Goal: Task Accomplishment & Management: Complete application form

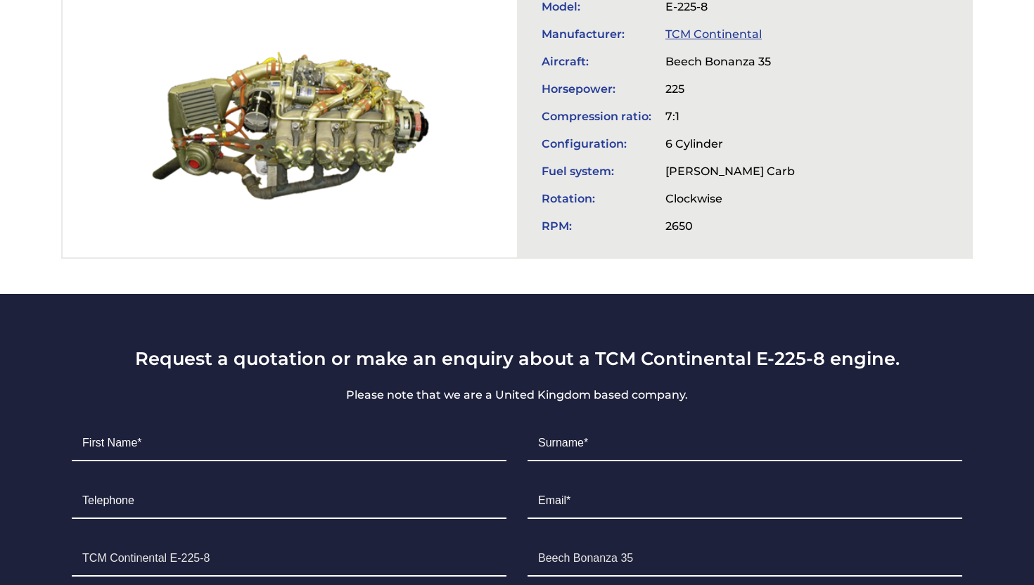
scroll to position [578, 0]
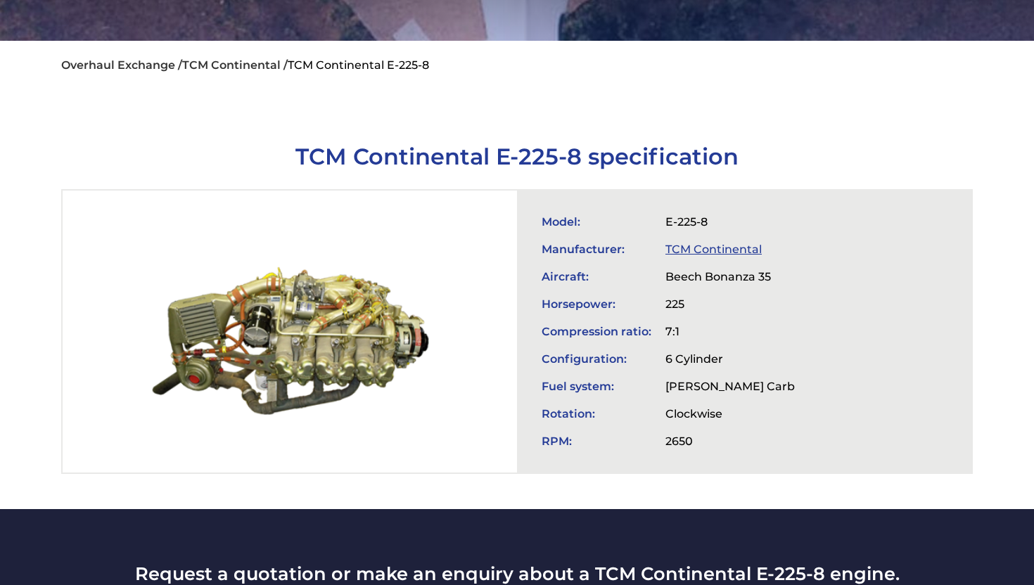
scroll to position [346, 0]
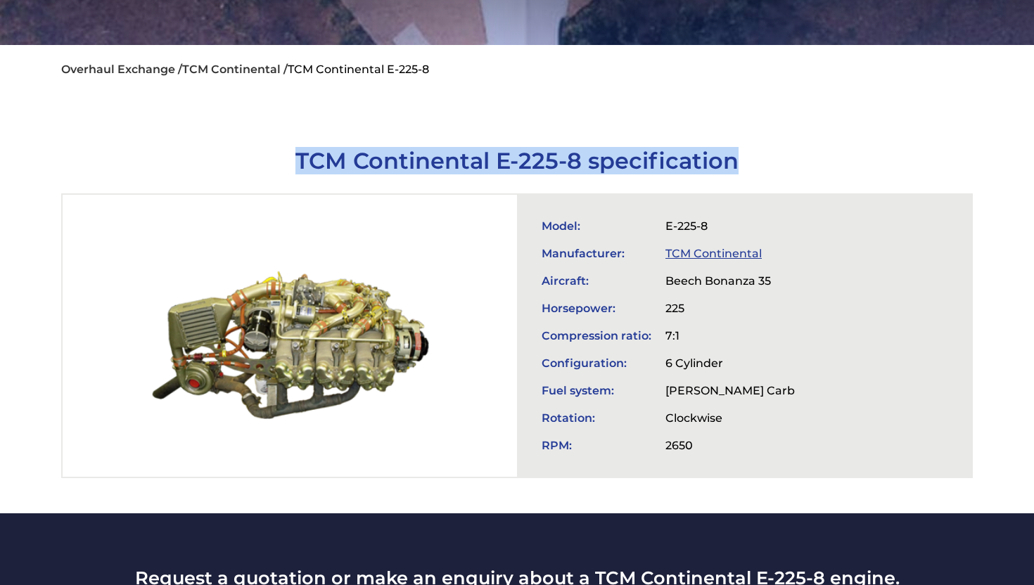
drag, startPoint x: 295, startPoint y: 160, endPoint x: 773, endPoint y: 170, distance: 478.6
click at [775, 167] on h1 "TCM Continental E-225-8 specification" at bounding box center [517, 160] width 912 height 27
click at [773, 170] on h1 "TCM Continental E-225-8 specification" at bounding box center [517, 160] width 912 height 27
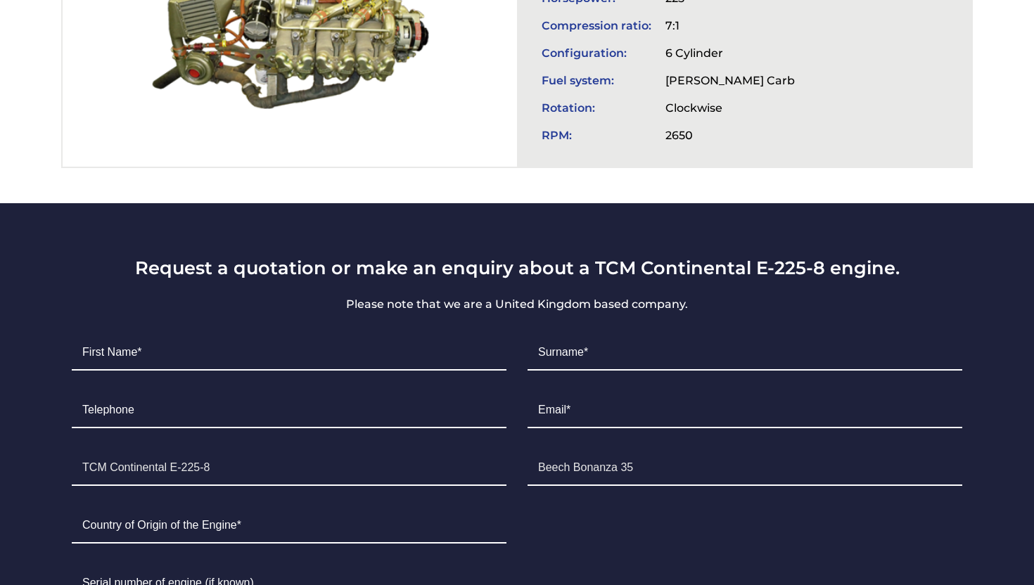
scroll to position [657, 0]
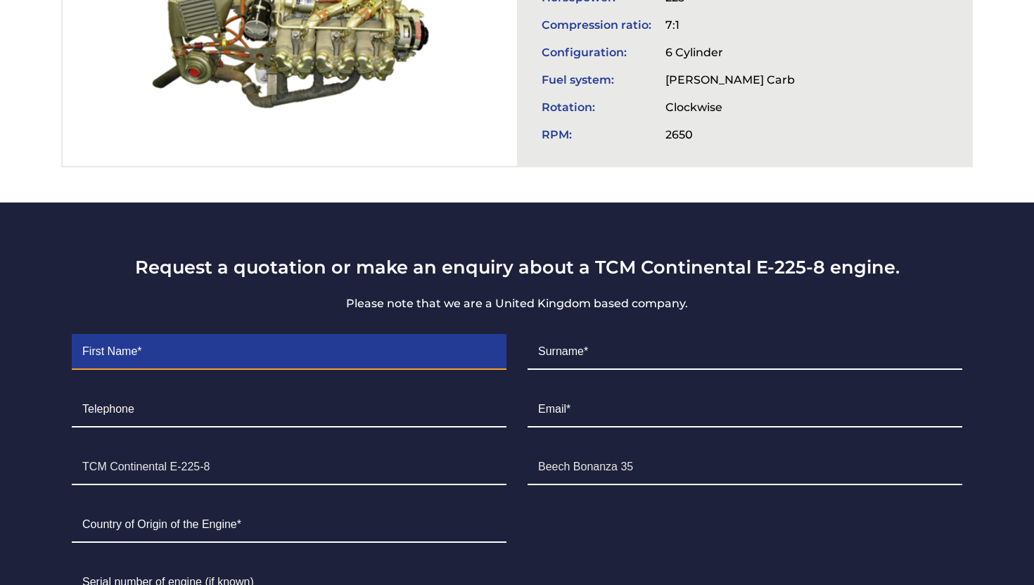
click at [395, 365] on input "Contact form" at bounding box center [289, 352] width 435 height 35
type input "[PERSON_NAME]"
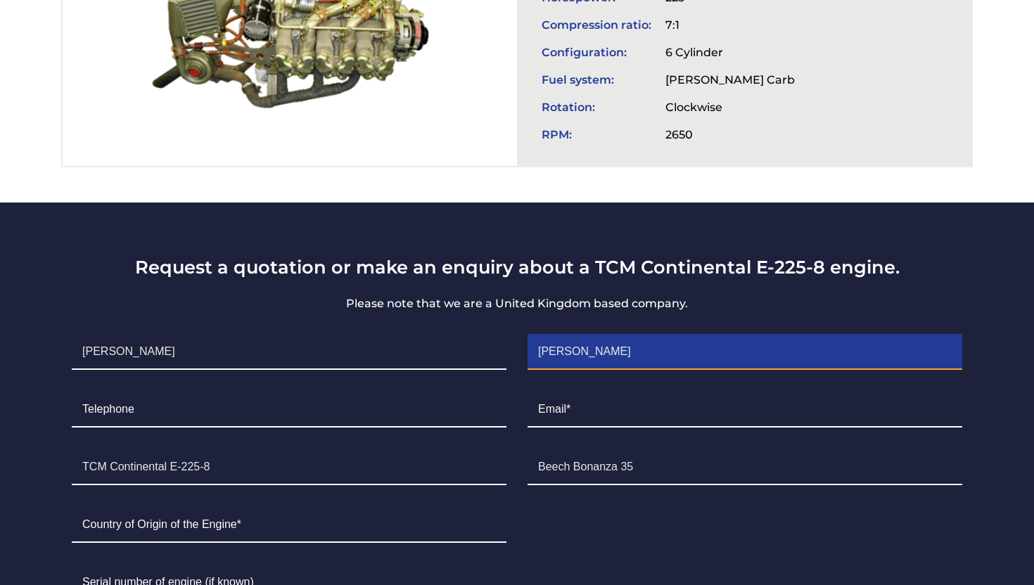
type input "7058880892"
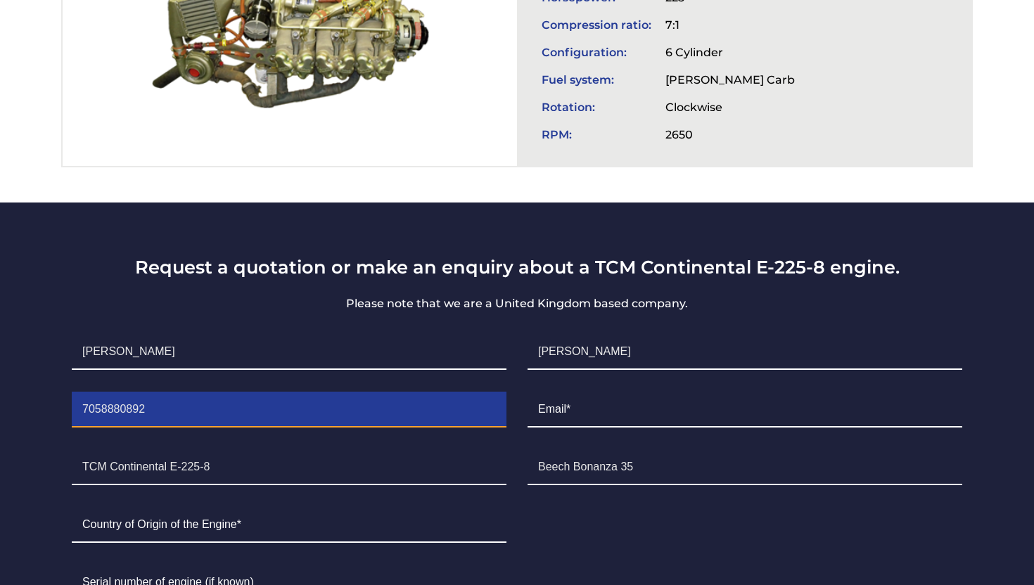
type input "[PERSON_NAME][EMAIL_ADDRESS][DOMAIN_NAME]"
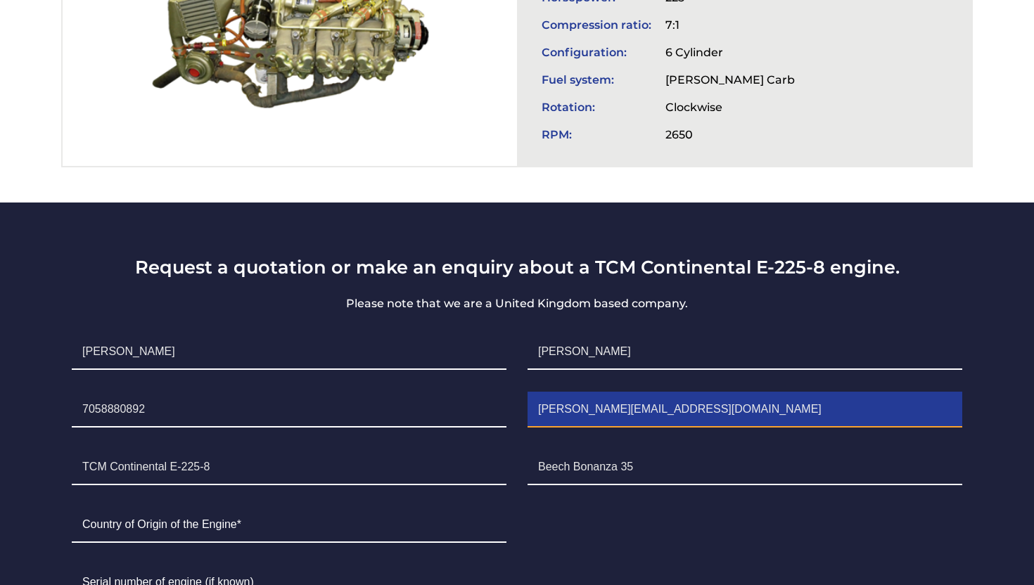
type input "[GEOGRAPHIC_DATA]"
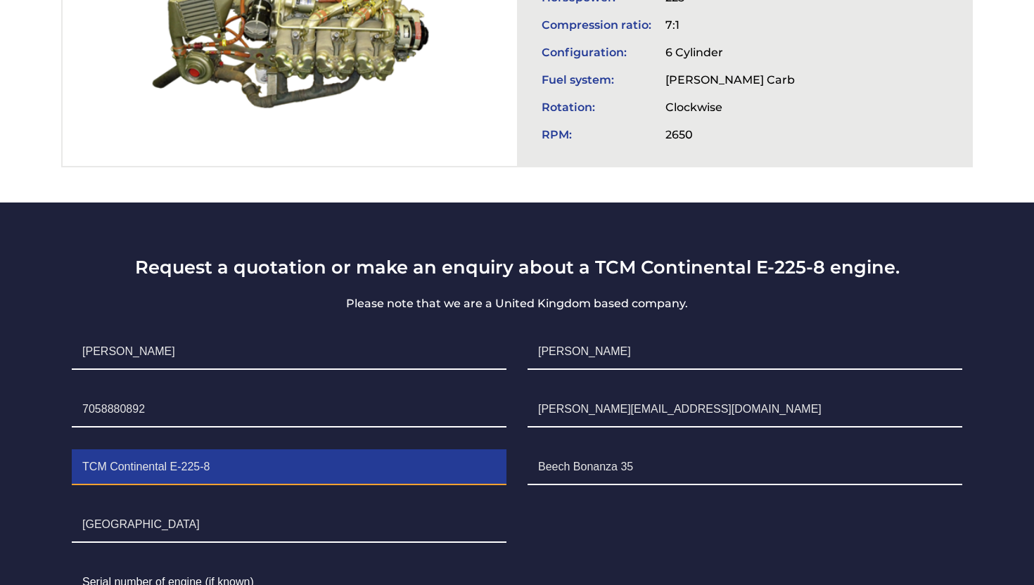
click at [197, 475] on input "TCM Continental E-225-8" at bounding box center [289, 467] width 435 height 35
click at [218, 475] on input "TCM Continental E-225-8" at bounding box center [289, 467] width 435 height 35
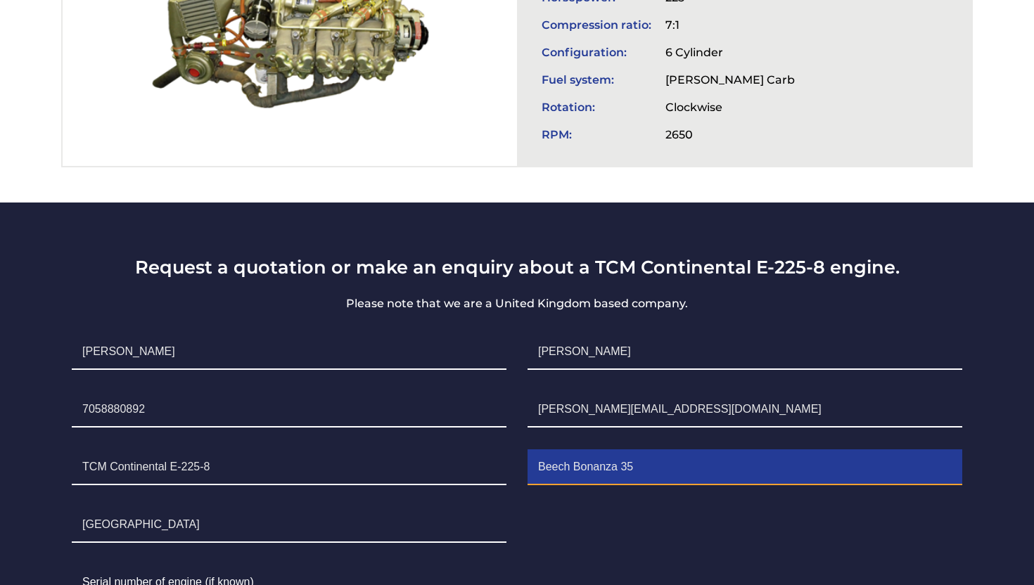
click at [629, 478] on input "Beech Bonanza 35" at bounding box center [745, 467] width 435 height 35
click at [623, 478] on input "Beech Bonanza 35" at bounding box center [745, 467] width 435 height 35
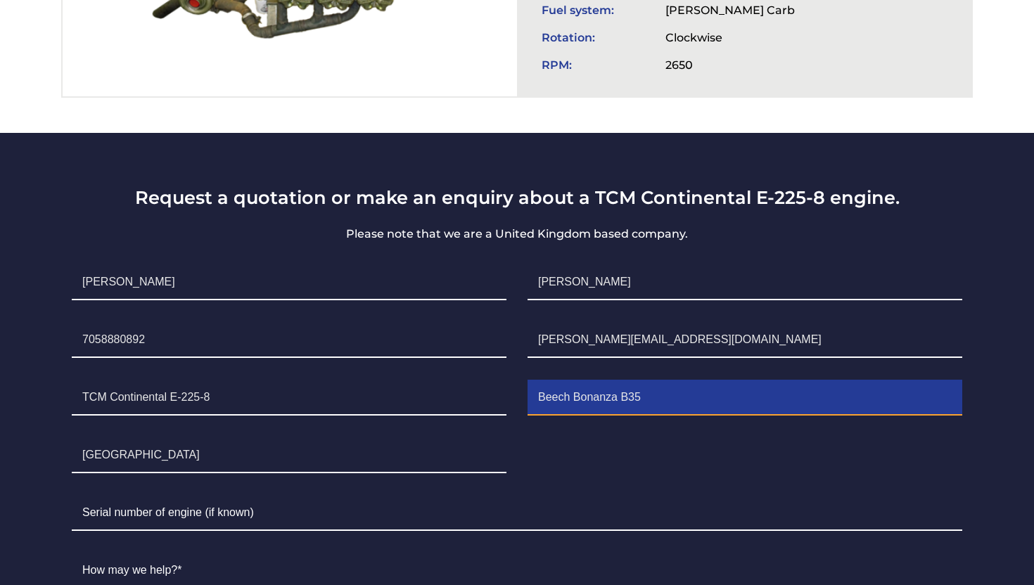
scroll to position [745, 0]
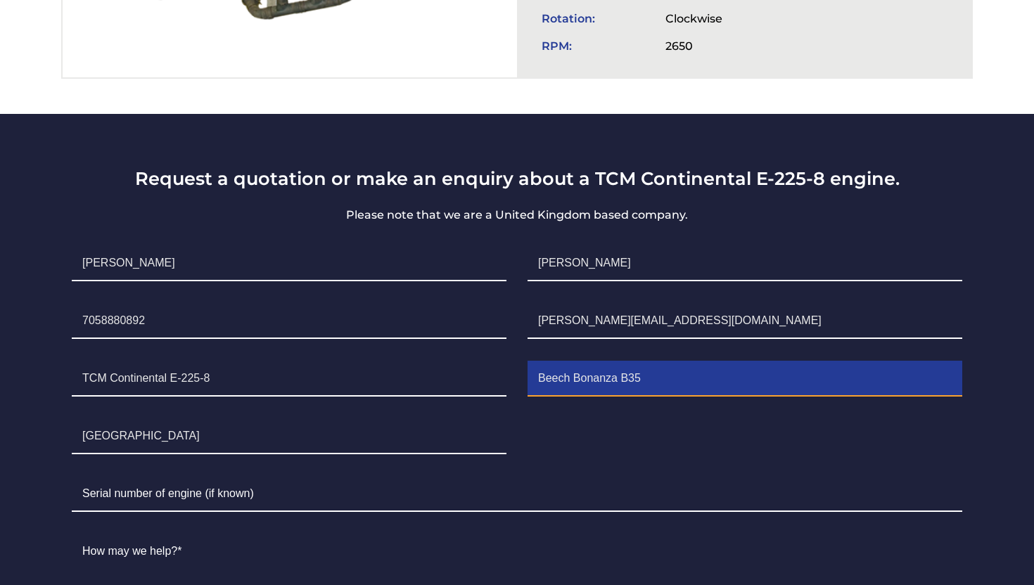
type input "Beech Bonanza B35"
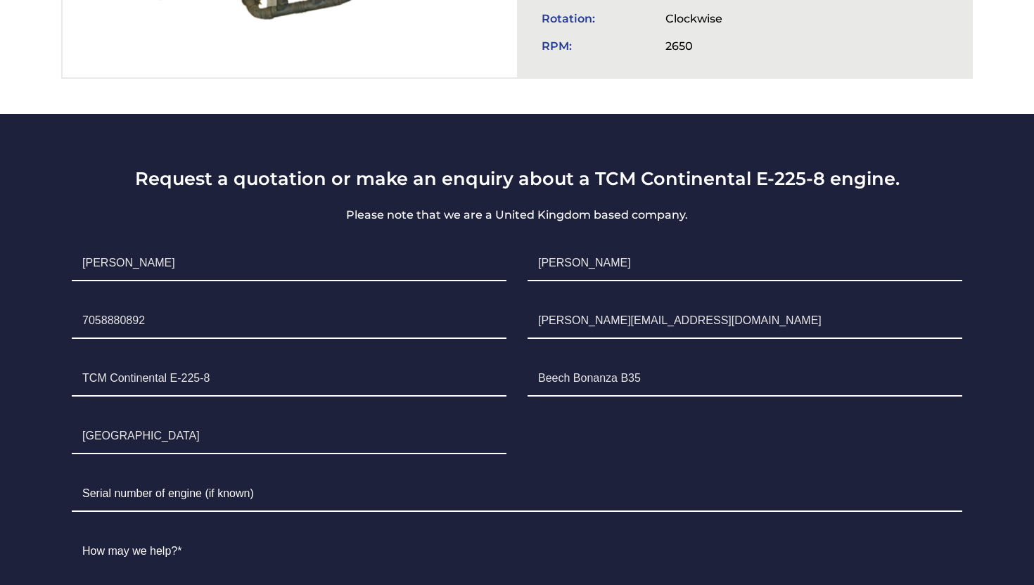
click at [572, 469] on ul "First Name* [PERSON_NAME] Surname* [PERSON_NAME] Telephone [PHONE_NUMBER] Email…" at bounding box center [517, 508] width 912 height 547
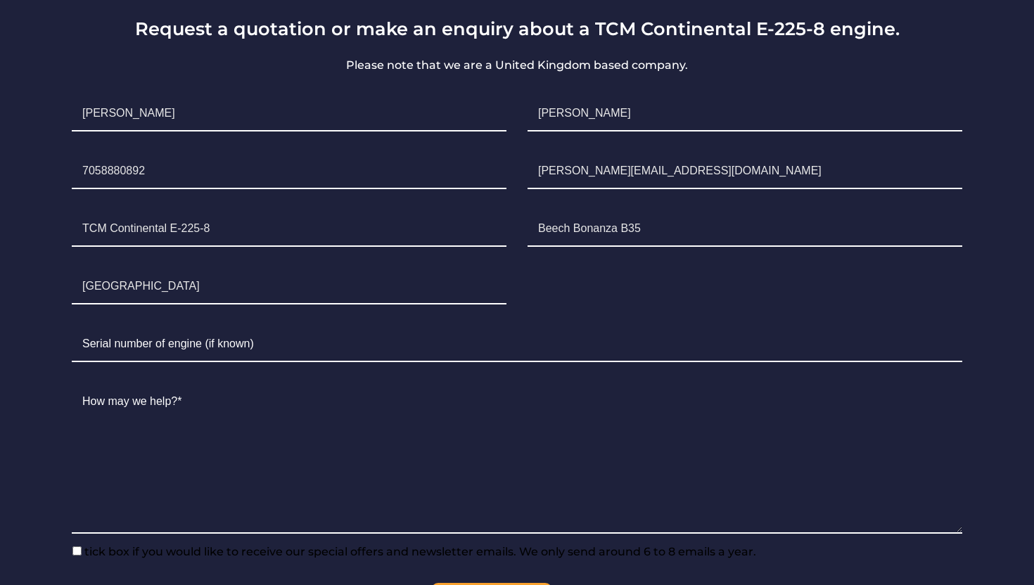
scroll to position [906, 0]
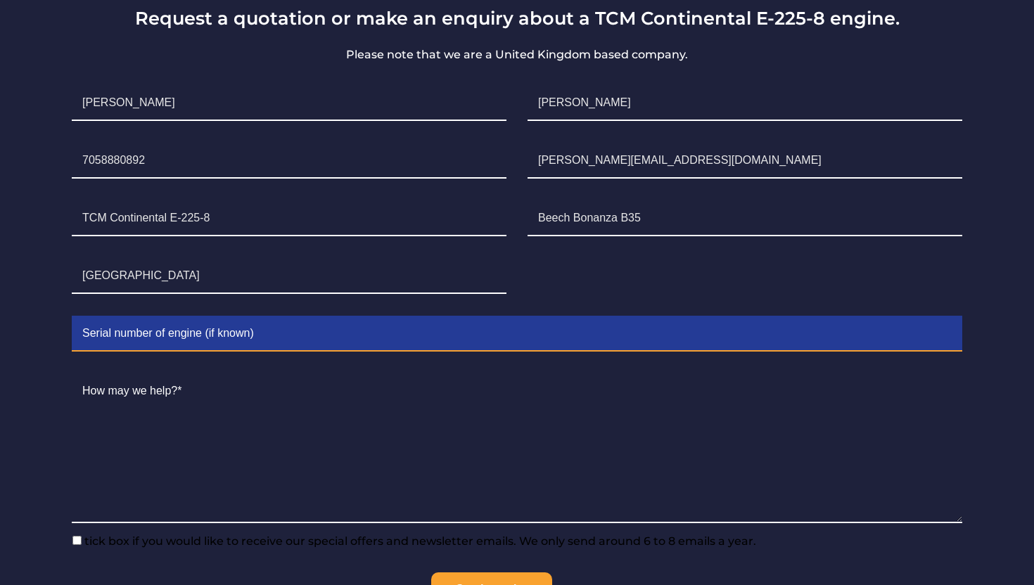
click at [283, 352] on input "Contact form" at bounding box center [517, 334] width 891 height 35
paste input "30394-D-48"
type input "30394-D-48"
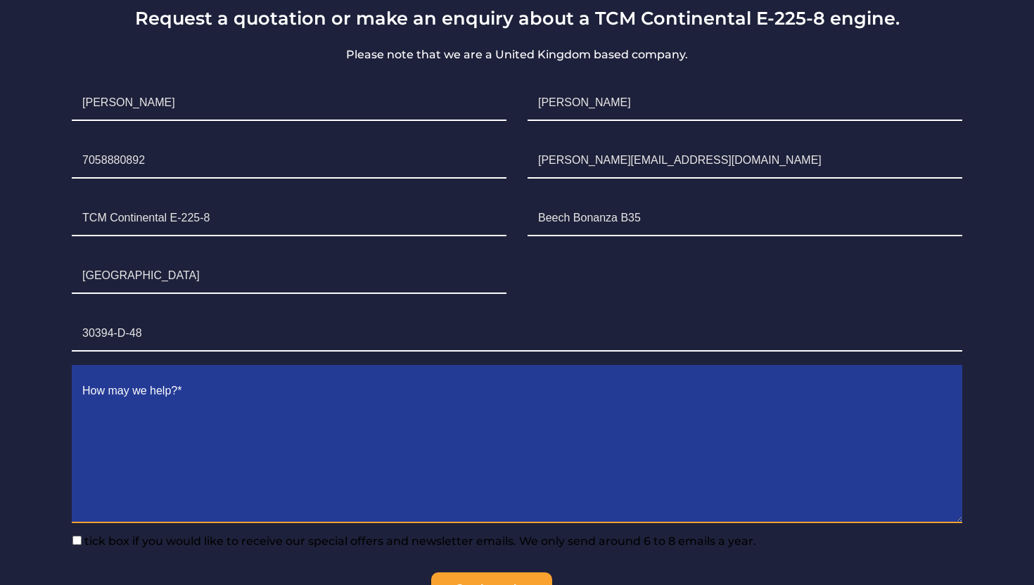
click at [232, 402] on textarea "Contact form" at bounding box center [517, 448] width 891 height 149
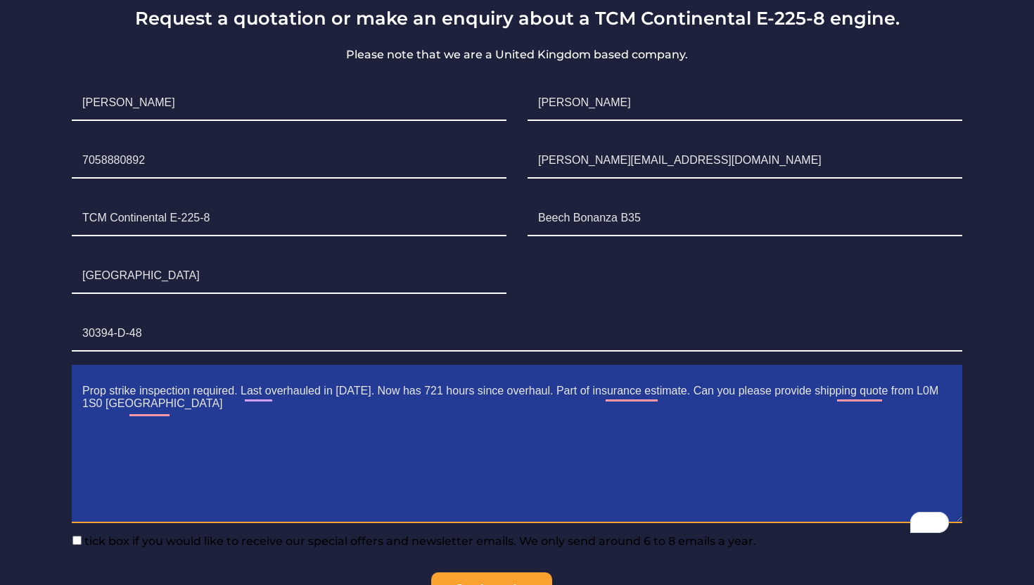
click at [760, 407] on textarea "Prop strike inspection required. Last overhauled in 2013. Now has 721 hours sin…" at bounding box center [517, 448] width 891 height 149
click at [370, 432] on textarea "Prop strike inspection required. Last overhauled in 2013. Now has 721 hours sin…" at bounding box center [517, 448] width 891 height 149
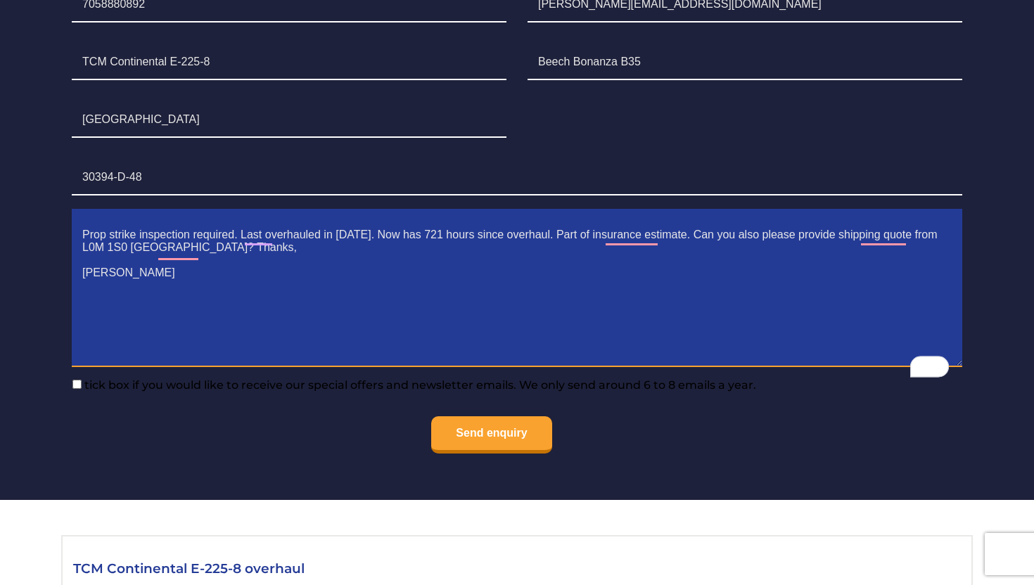
scroll to position [1088, 0]
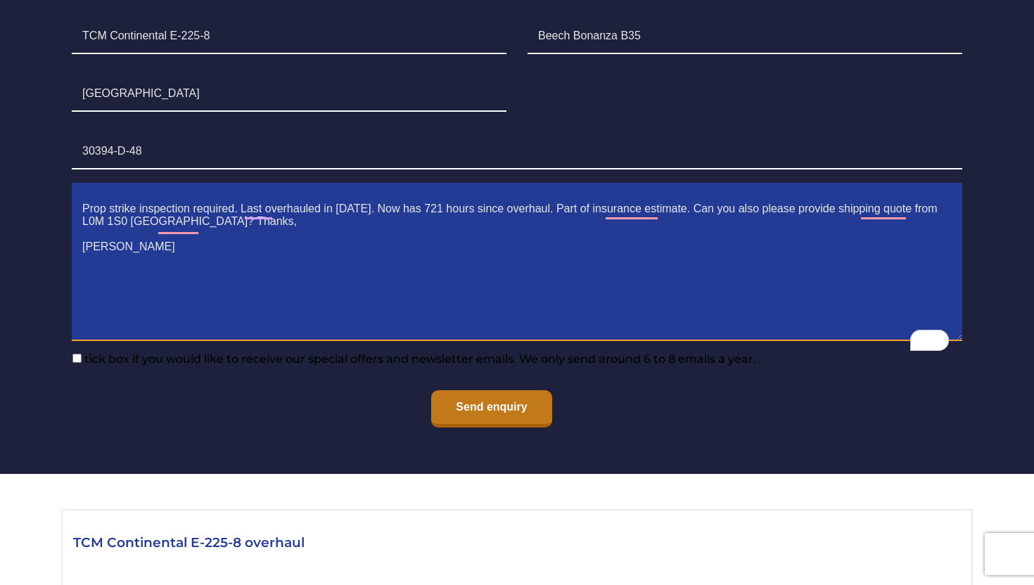
type textarea "Prop strike inspection required. Last overhauled in 2013. Now has 721 hours sin…"
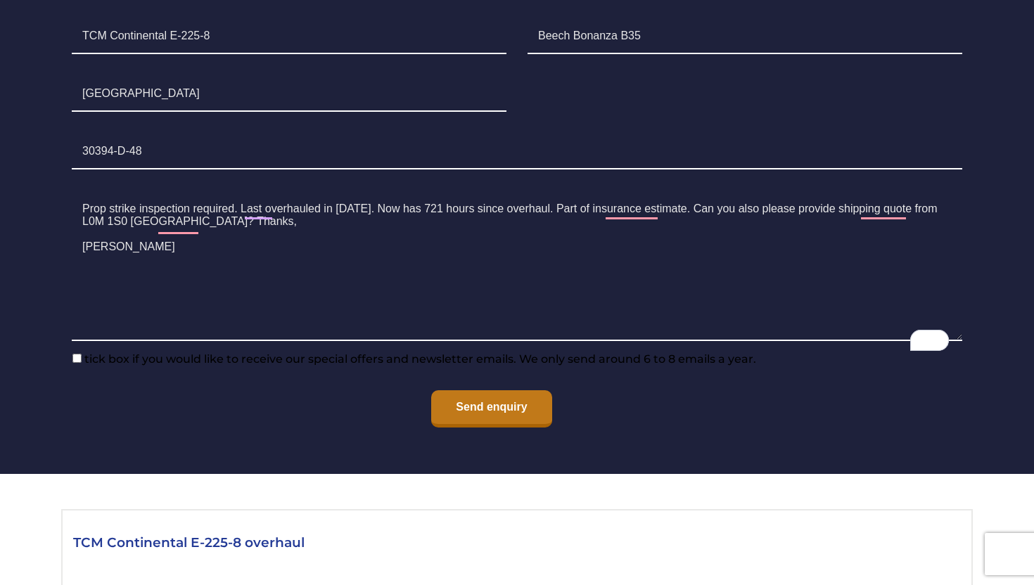
click at [486, 428] on input "Send enquiry" at bounding box center [491, 409] width 120 height 37
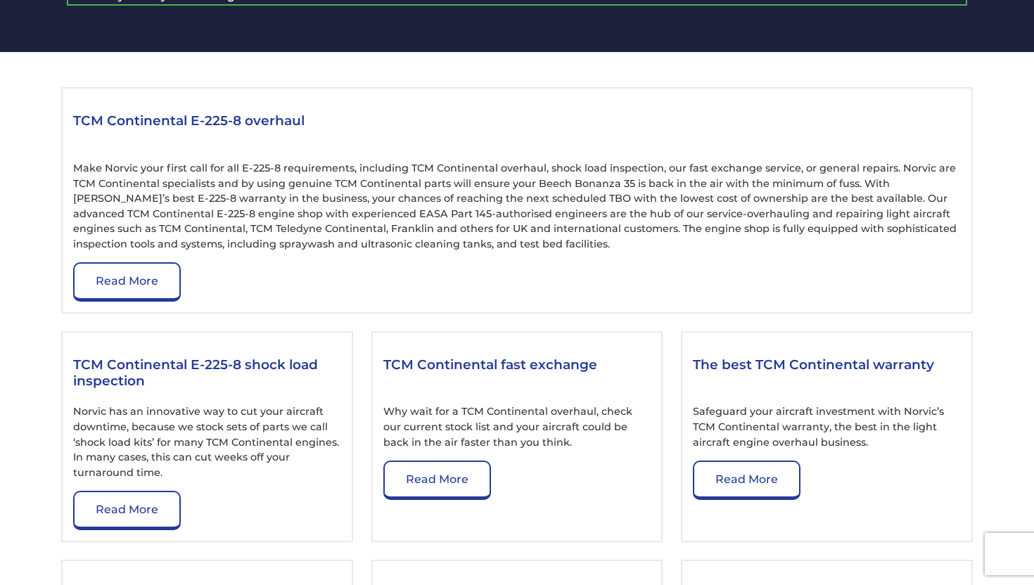
scroll to position [1421, 0]
